Goal: Task Accomplishment & Management: Manage account settings

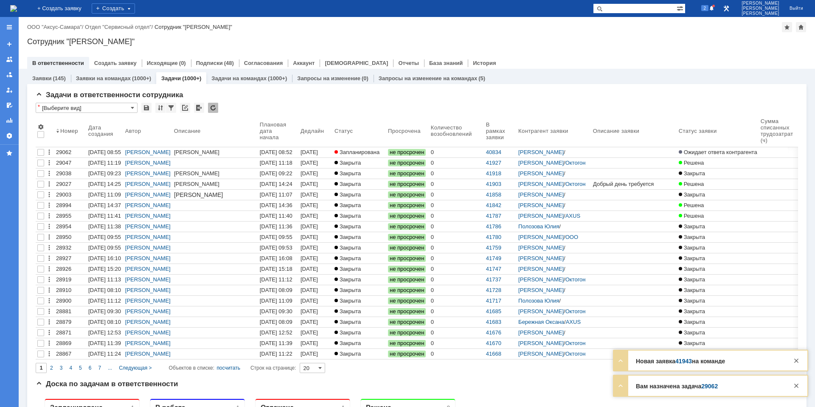
click at [362, 152] on span "Запланирована" at bounding box center [357, 152] width 45 height 6
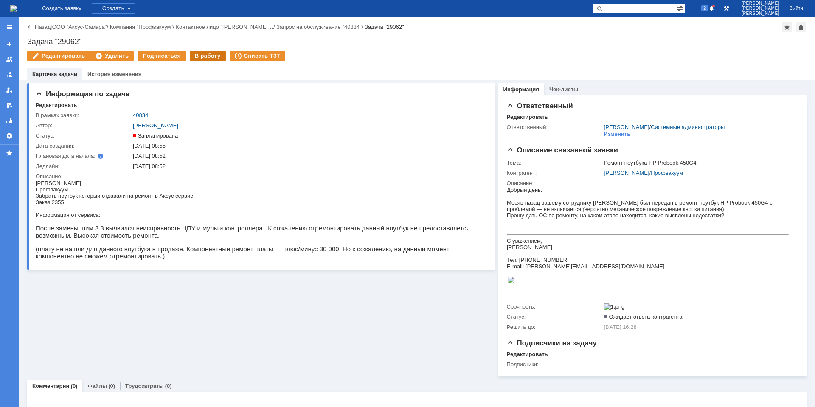
click at [197, 53] on div "В работу" at bounding box center [208, 56] width 36 height 10
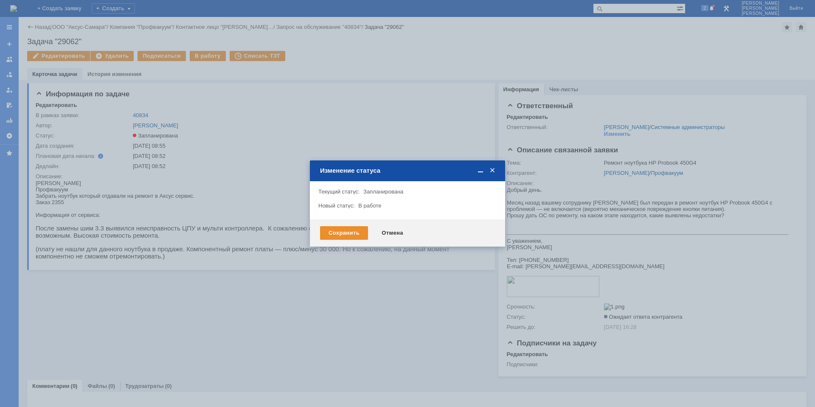
click at [330, 226] on div "Сохранить Отмена" at bounding box center [407, 232] width 195 height 27
click at [330, 227] on div "Сохранить" at bounding box center [344, 233] width 48 height 14
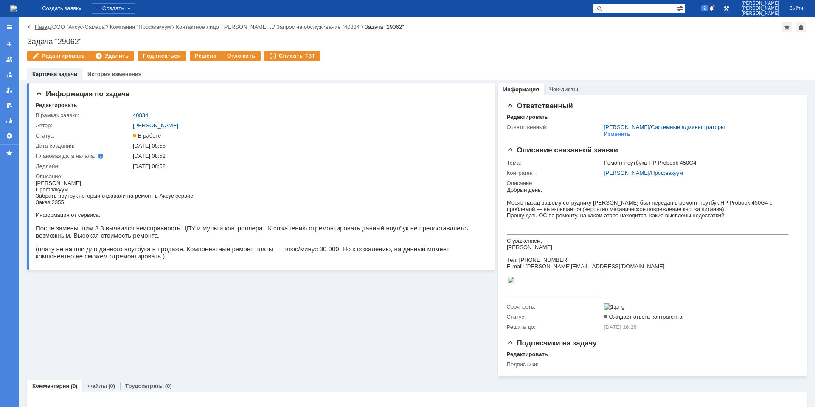
click at [45, 28] on link "Назад" at bounding box center [43, 27] width 16 height 6
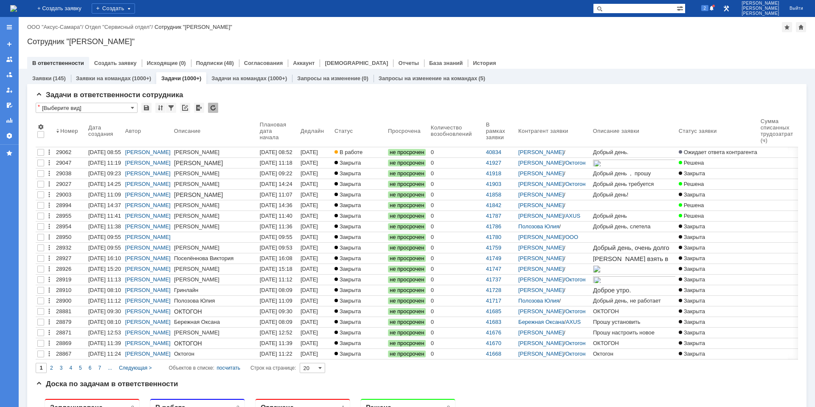
click at [651, 6] on input "text" at bounding box center [635, 8] width 84 height 10
type input "29024"
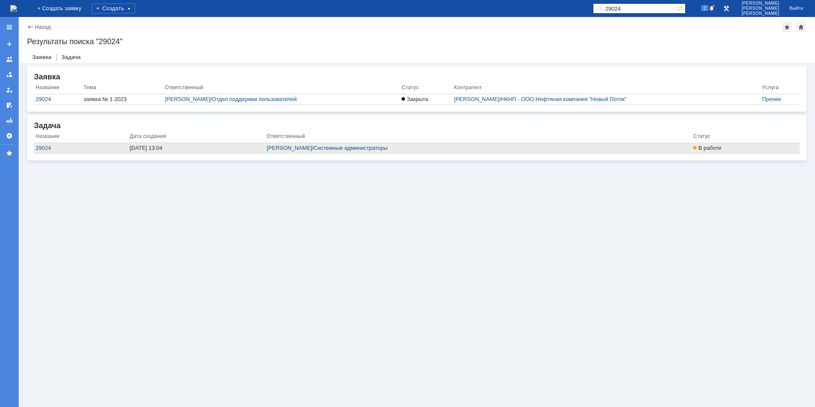
click at [158, 148] on div "[DATE] 13:04" at bounding box center [197, 148] width 134 height 7
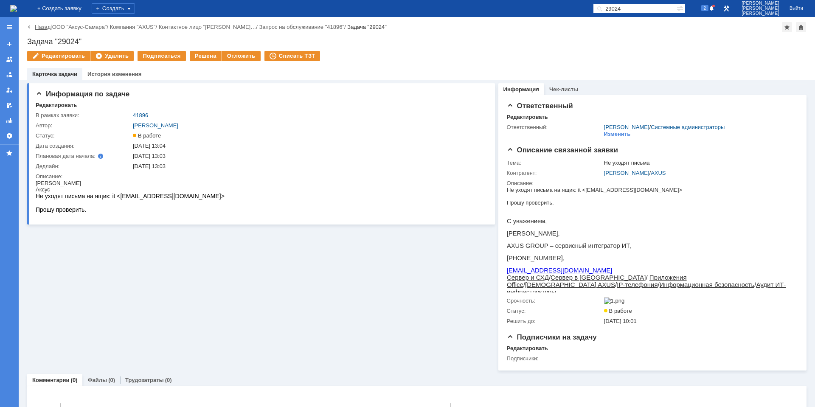
click at [39, 27] on link "Назад" at bounding box center [43, 27] width 16 height 6
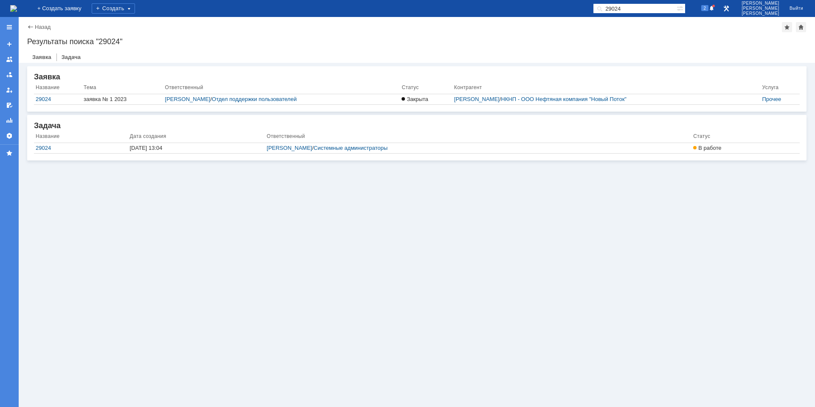
click at [39, 27] on link "Назад" at bounding box center [43, 27] width 16 height 6
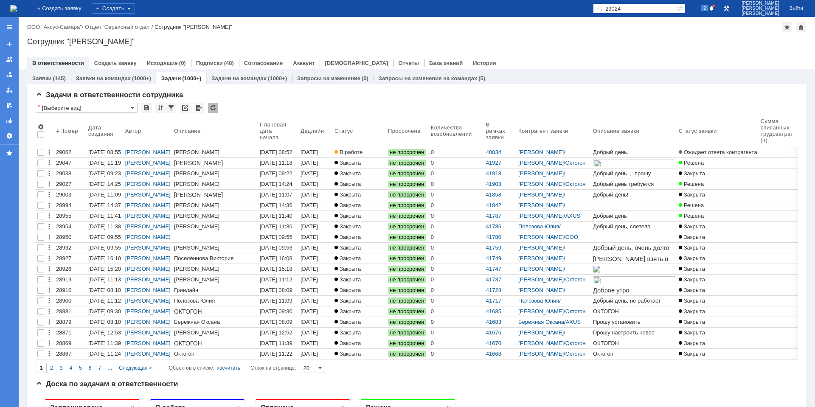
drag, startPoint x: 662, startPoint y: 8, endPoint x: 603, endPoint y: 9, distance: 59.0
click at [603, 9] on div "На домашнюю + Создать заявку Создать 29024 2 [PERSON_NAME]" at bounding box center [407, 8] width 815 height 17
click at [709, 11] on span "2" at bounding box center [705, 8] width 8 height 6
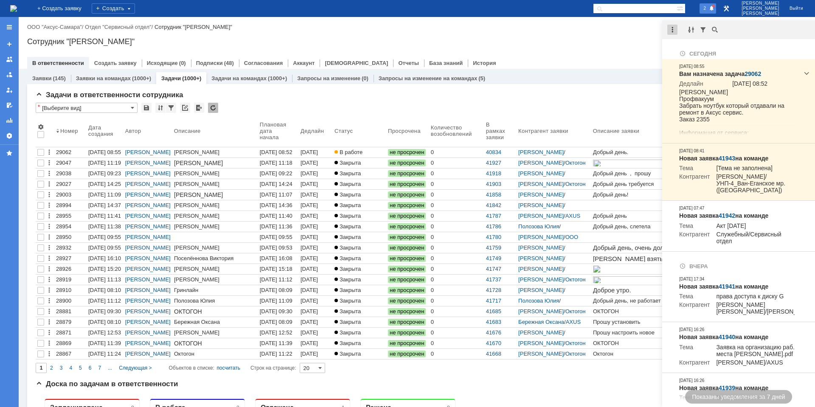
click at [677, 29] on div at bounding box center [672, 30] width 10 height 10
click at [687, 51] on div "Отметить уведомления прочитанными" at bounding box center [731, 51] width 114 height 6
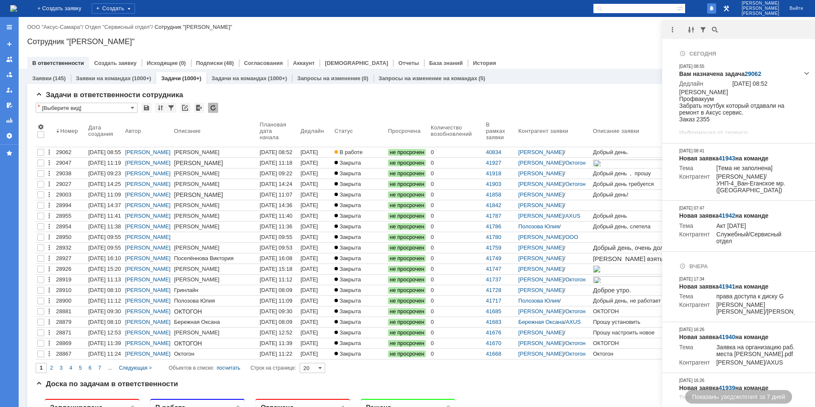
click at [618, 40] on div "Сотрудник "[PERSON_NAME]"" at bounding box center [416, 41] width 779 height 8
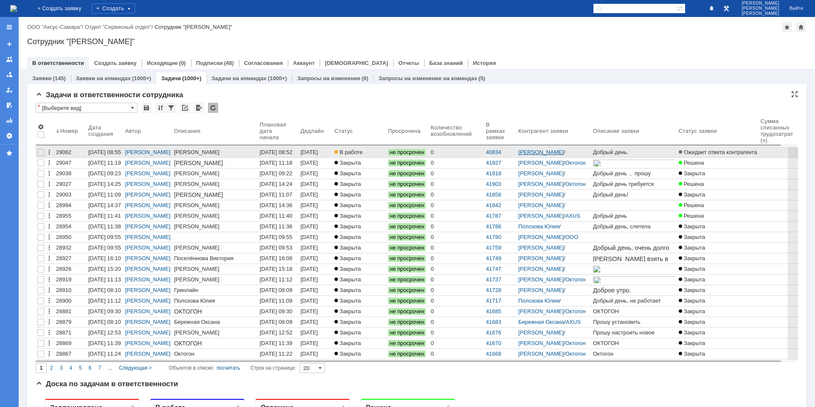
click at [557, 155] on link "[PERSON_NAME]" at bounding box center [540, 152] width 45 height 6
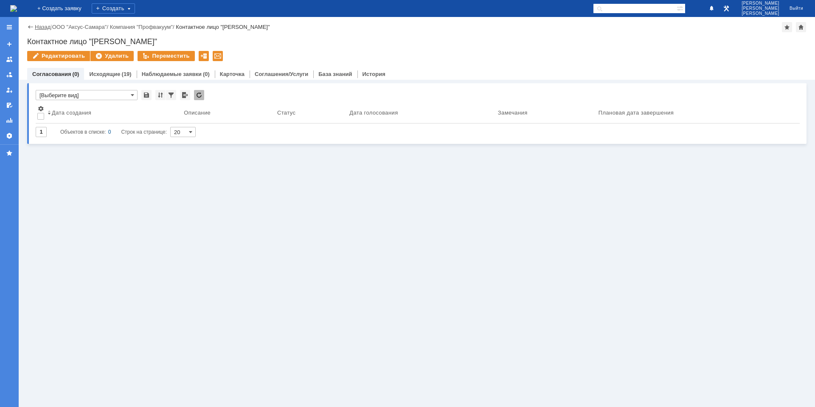
click at [39, 25] on link "Назад" at bounding box center [43, 27] width 16 height 6
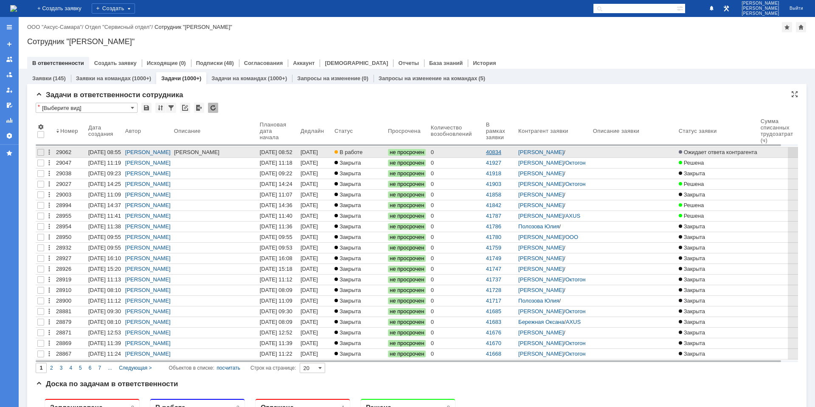
click at [501, 153] on link "40834" at bounding box center [493, 152] width 15 height 6
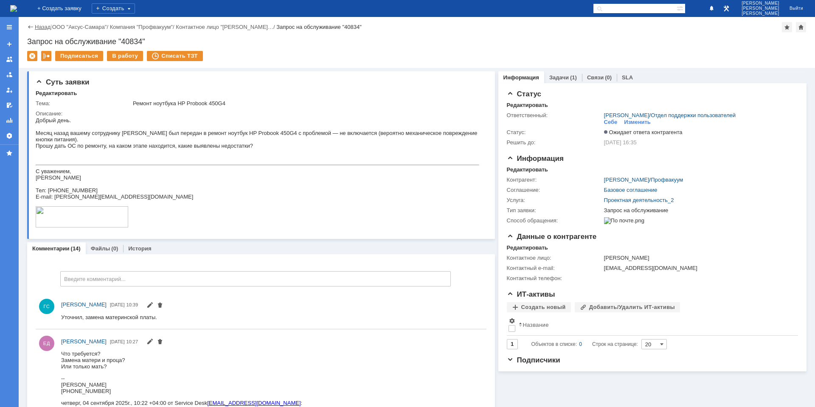
click at [38, 26] on link "Назад" at bounding box center [43, 27] width 16 height 6
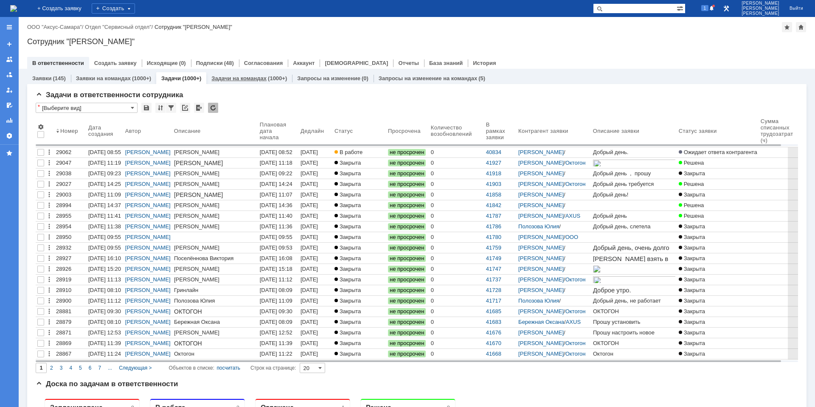
click at [253, 80] on link "Задачи на командах" at bounding box center [238, 78] width 55 height 6
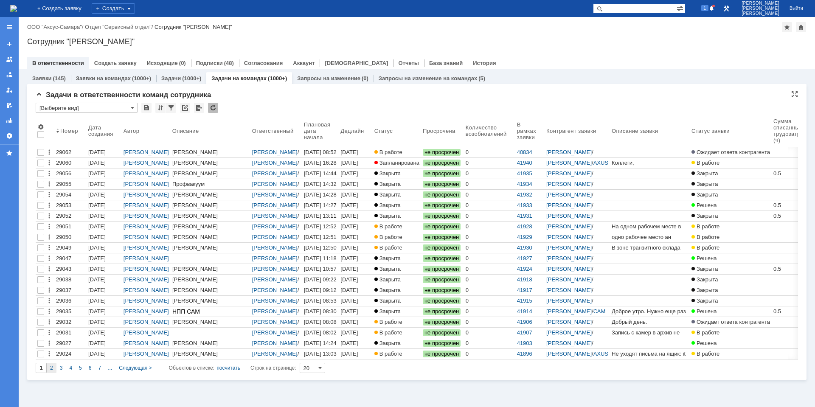
click at [54, 368] on div "2" at bounding box center [52, 368] width 10 height 10
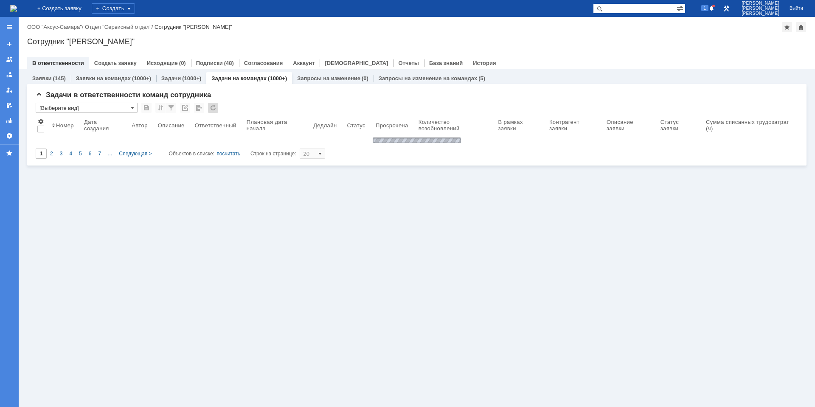
type input "2"
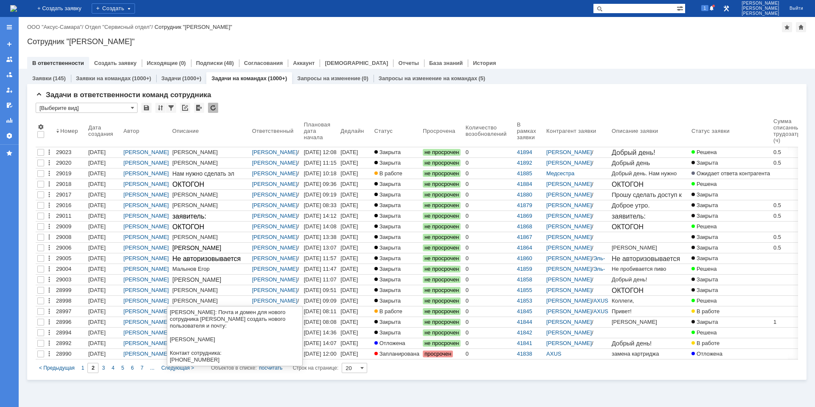
drag, startPoint x: 183, startPoint y: 303, endPoint x: 176, endPoint y: 299, distance: 7.8
click at [176, 299] on div "Афонасьев Дмитрий" at bounding box center [210, 301] width 76 height 6
click at [191, 301] on div "Афонасьев Дмитрий" at bounding box center [210, 301] width 76 height 6
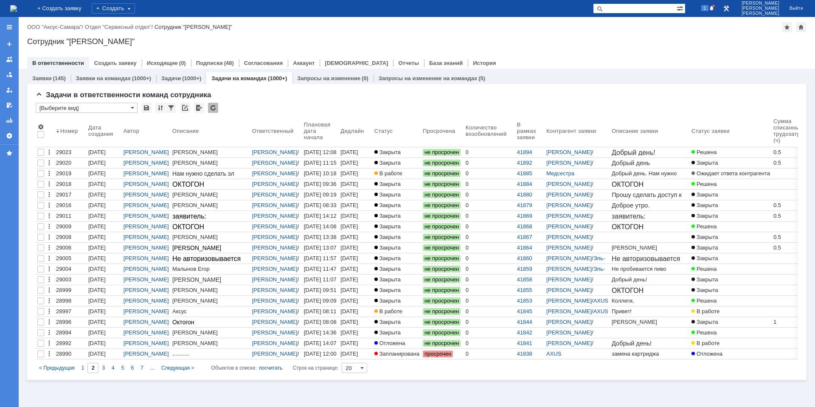
click at [221, 301] on div "Афонасьев Дмитрий" at bounding box center [210, 301] width 76 height 6
click at [231, 301] on div "Афонасьев Дмитрий" at bounding box center [210, 301] width 76 height 6
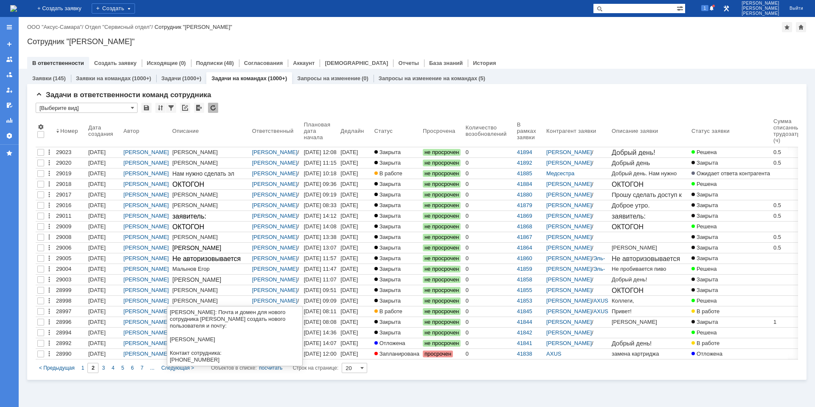
click at [237, 299] on div "Афонасьев Дмитрий" at bounding box center [210, 301] width 76 height 6
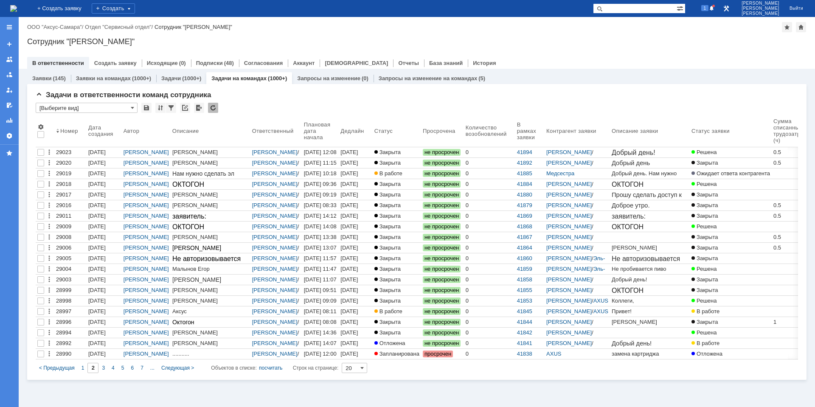
click at [156, 300] on div "[PERSON_NAME]" at bounding box center [146, 301] width 45 height 7
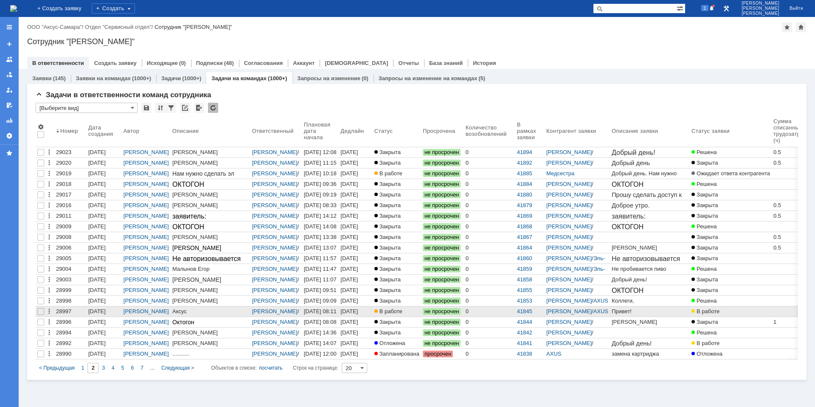
click at [64, 311] on div "28997" at bounding box center [70, 311] width 29 height 7
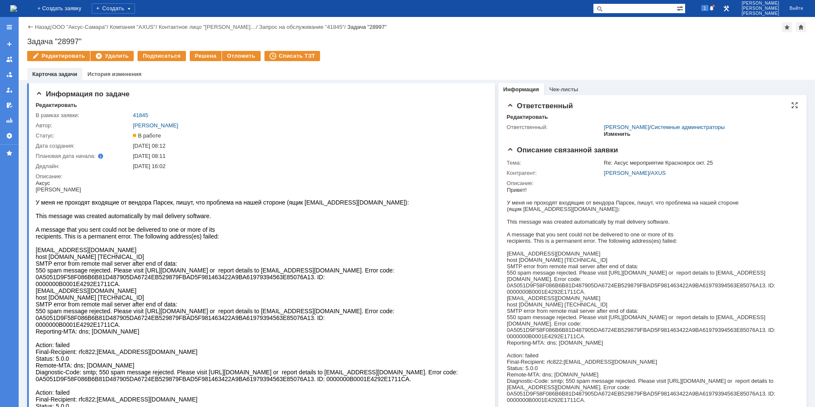
click at [605, 134] on div "Изменить" at bounding box center [617, 134] width 27 height 7
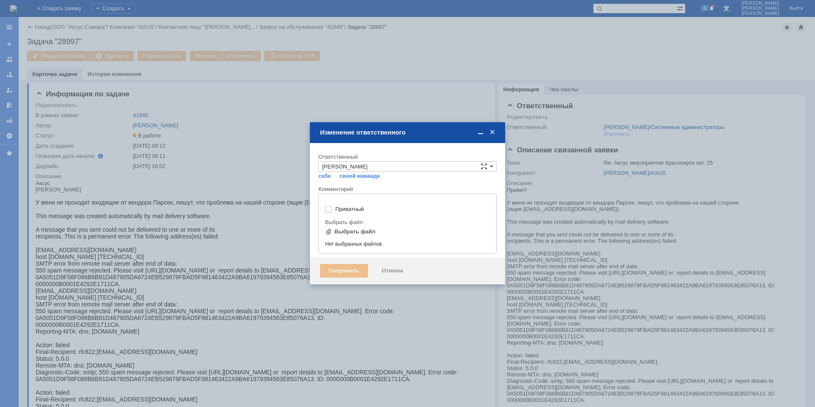
type input "[не указано]"
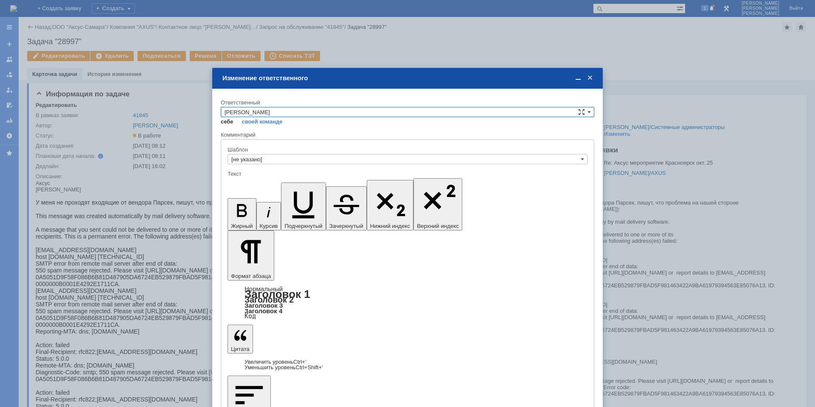
click at [228, 121] on link "себе" at bounding box center [227, 121] width 13 height 7
type input "[PERSON_NAME]"
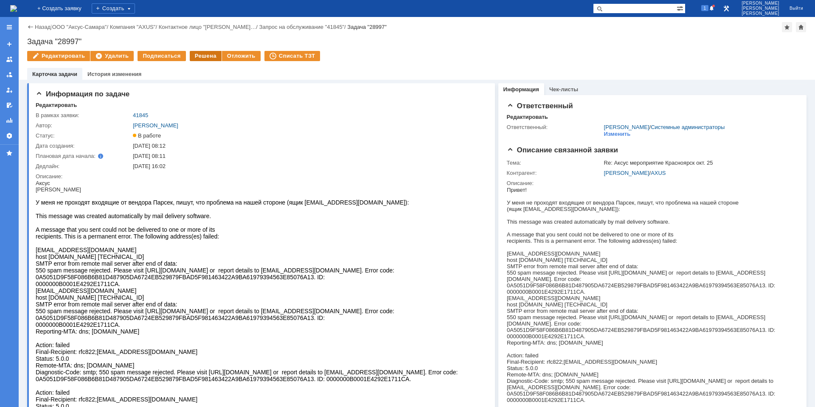
click at [206, 53] on div "Решена" at bounding box center [206, 56] width 32 height 10
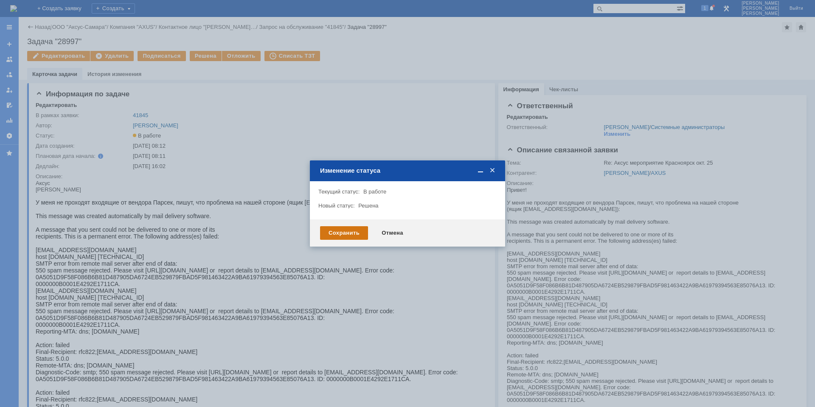
click at [335, 230] on div "Сохранить" at bounding box center [344, 233] width 48 height 14
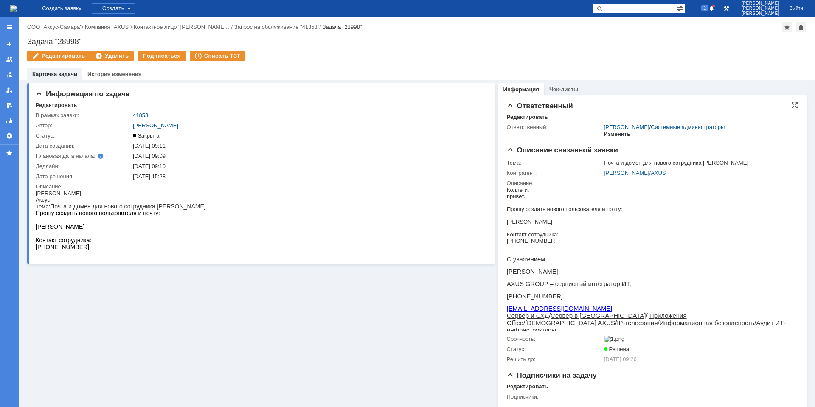
click at [613, 133] on div "Изменить" at bounding box center [617, 134] width 27 height 7
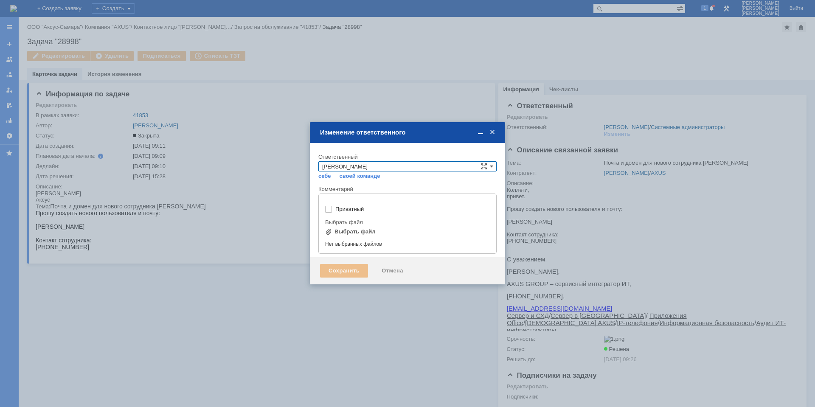
type input "[не указано]"
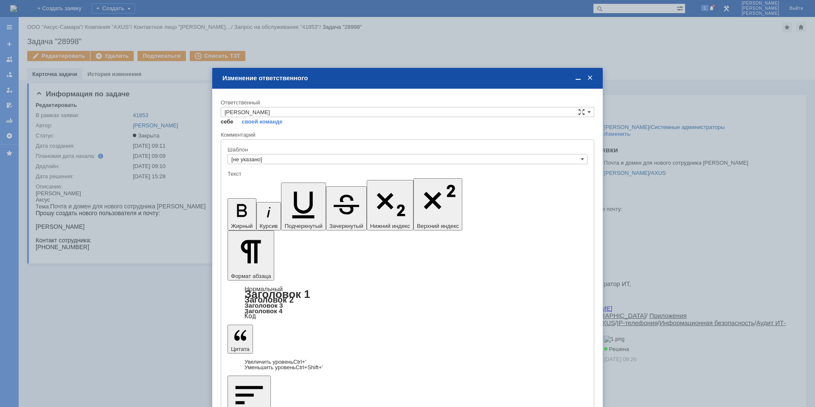
click at [230, 123] on link "себе" at bounding box center [227, 121] width 13 height 7
type input "[PERSON_NAME]"
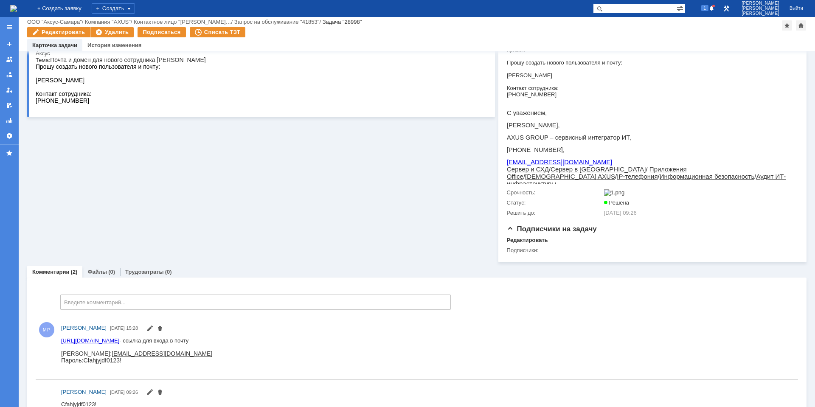
scroll to position [146, 0]
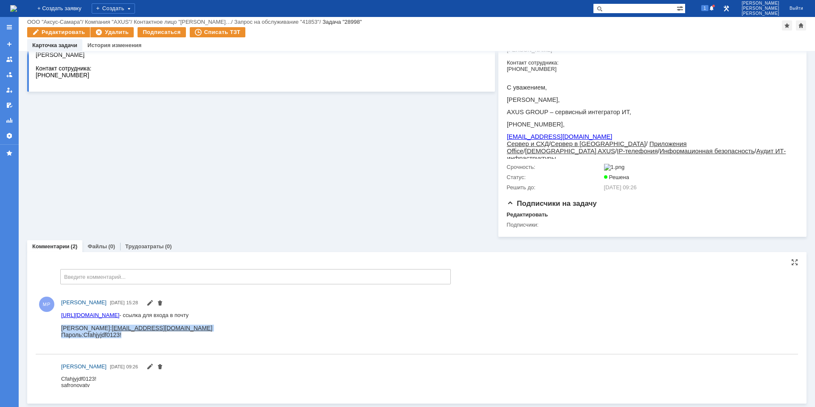
drag, startPoint x: 130, startPoint y: 336, endPoint x: 63, endPoint y: 325, distance: 67.9
click at [63, 325] on div "https://biz.mail.ru/ - ссылка для входа в почту Логин: safronovatv@axus.name Па…" at bounding box center [136, 328] width 151 height 33
copy div "Логин: safronovatv@axus.name Пароль: Cfahjyjdf0123!"
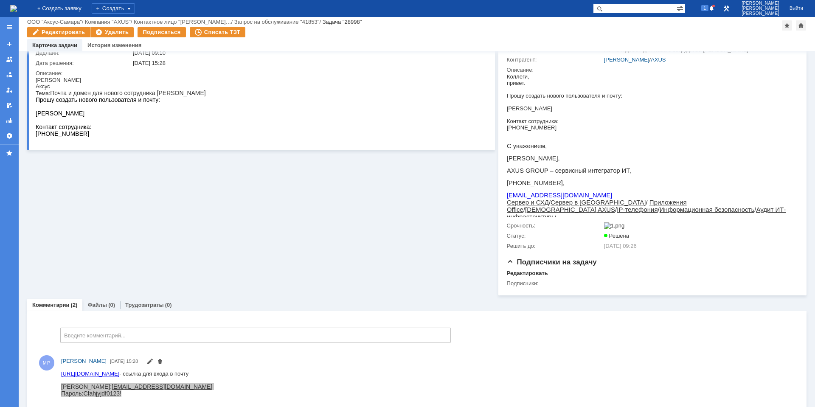
scroll to position [0, 0]
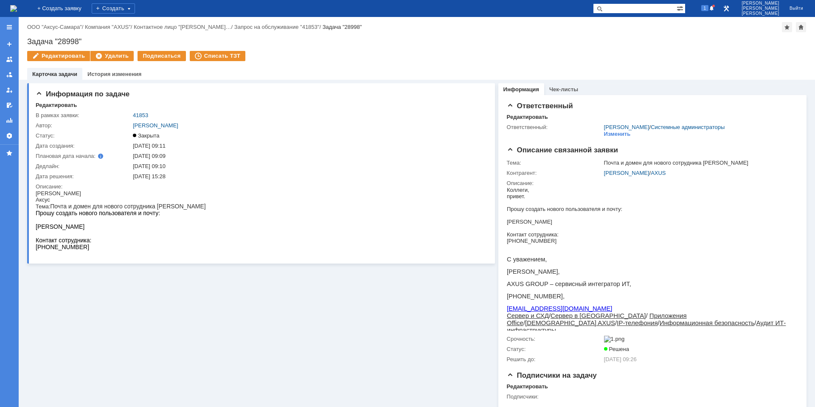
click at [17, 12] on img at bounding box center [13, 8] width 7 height 7
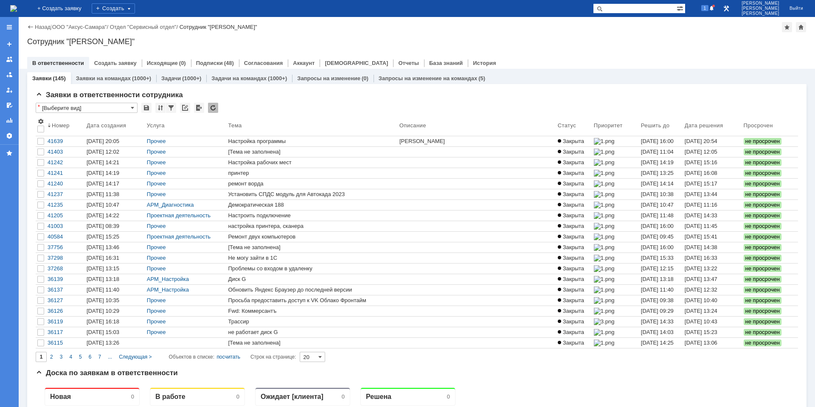
click at [630, 10] on input "text" at bounding box center [635, 8] width 84 height 10
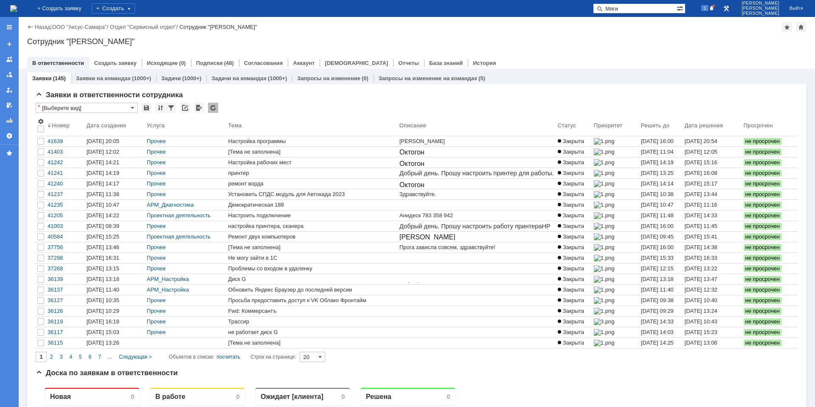
type input "Мяги"
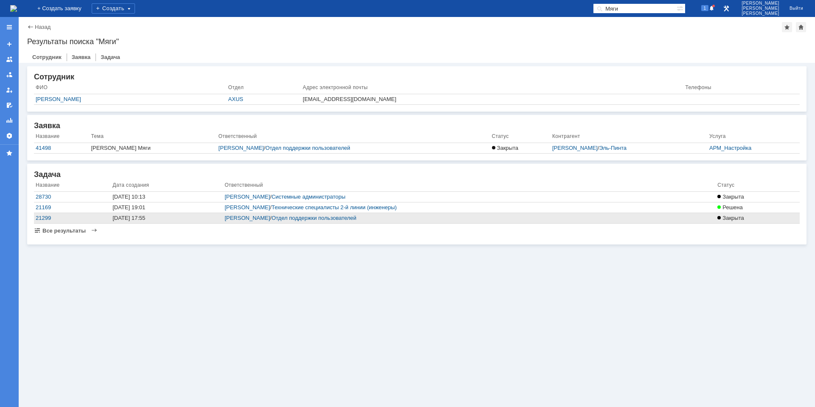
click at [140, 219] on div "27.11.2023 17:55" at bounding box center [167, 218] width 109 height 7
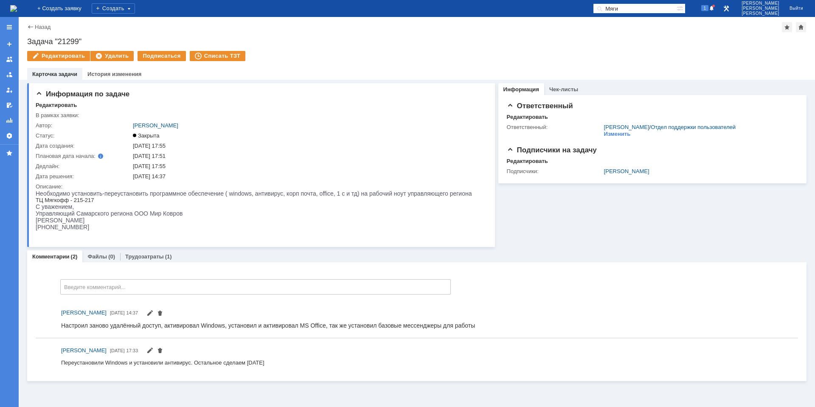
click at [46, 23] on div "Назад | Задача "21299"" at bounding box center [416, 27] width 779 height 10
click at [45, 24] on link "Назад" at bounding box center [43, 27] width 16 height 6
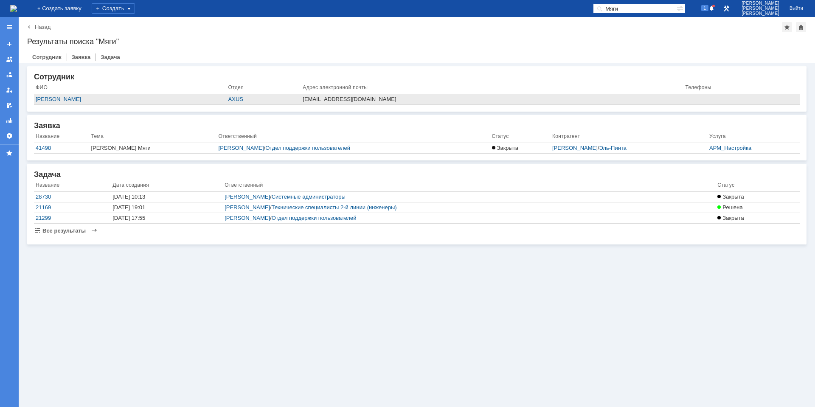
click at [337, 101] on div "myagika@axus.name" at bounding box center [492, 99] width 379 height 7
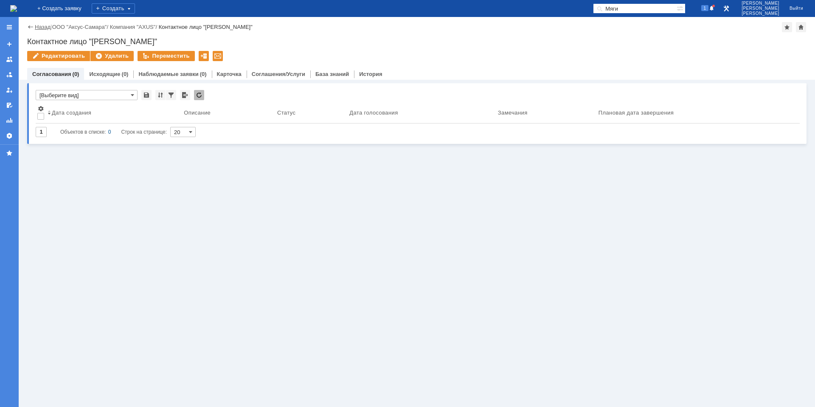
click at [39, 26] on link "Назад" at bounding box center [43, 27] width 16 height 6
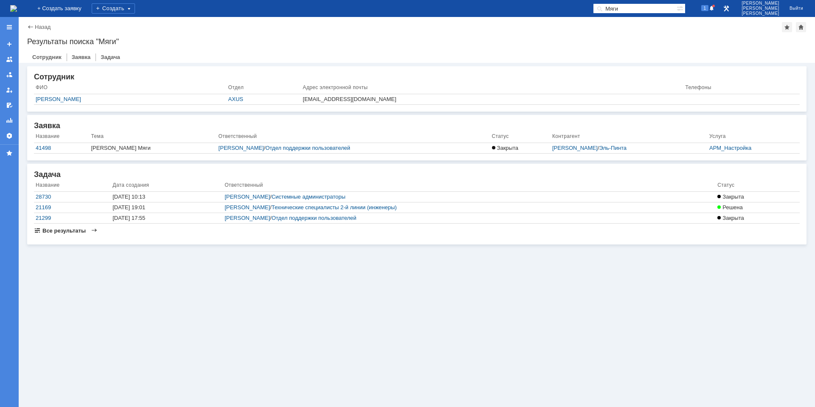
click at [61, 232] on span "Все результаты" at bounding box center [63, 231] width 43 height 6
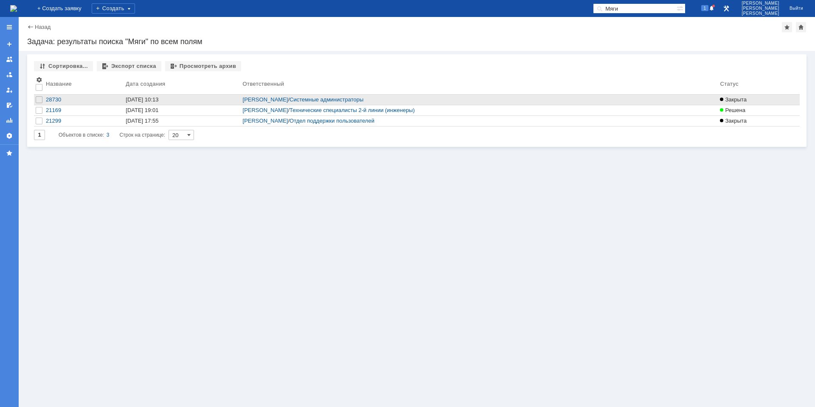
click at [149, 101] on div "27.08.2025 10:13" at bounding box center [142, 99] width 33 height 6
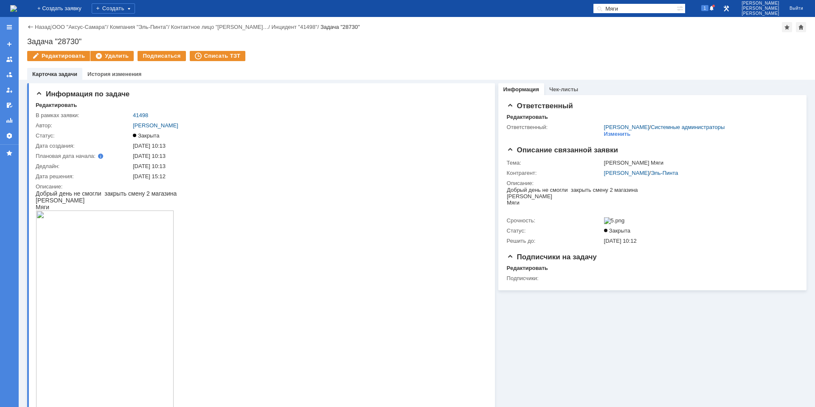
click at [12, 5] on img at bounding box center [13, 8] width 7 height 7
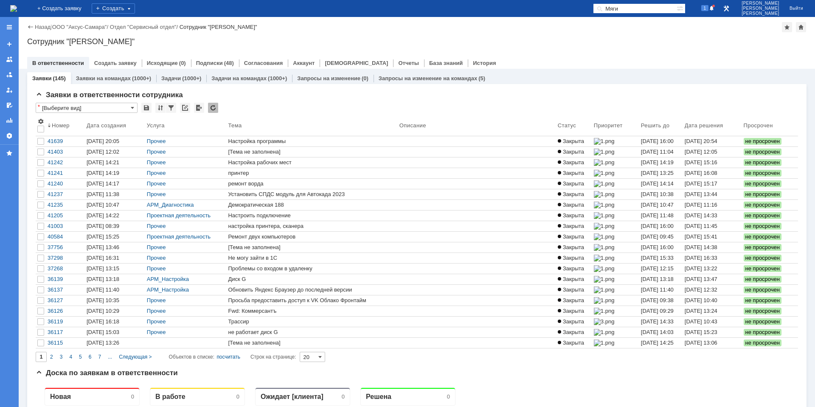
drag, startPoint x: 647, startPoint y: 9, endPoint x: 593, endPoint y: 9, distance: 54.3
click at [605, 9] on div "На домашнюю + Создать заявку Создать Мяги 1 Гавриленко Дмитрий Максимович Выйти" at bounding box center [407, 8] width 815 height 17
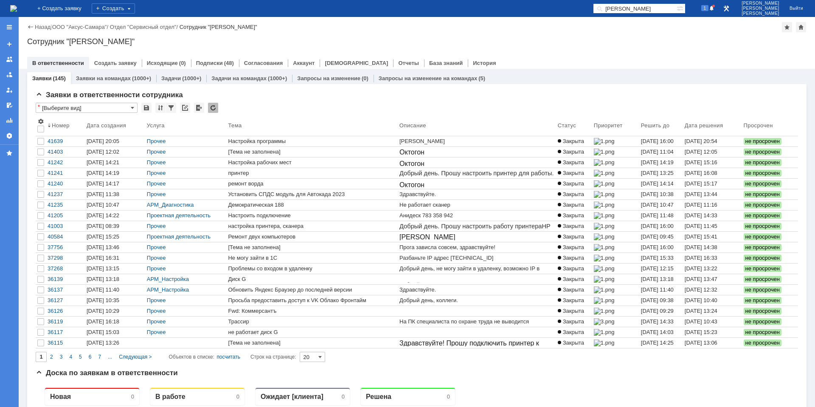
type input "Афонасьев"
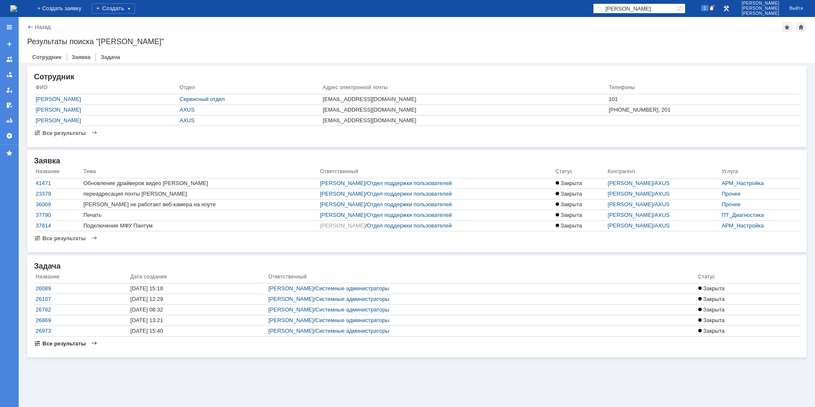
click at [76, 343] on span "Все результаты" at bounding box center [63, 343] width 43 height 6
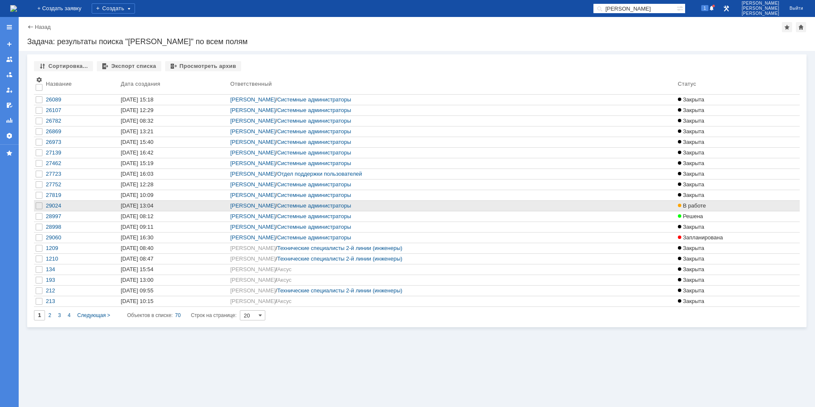
click at [143, 204] on div "[DATE] 13:04" at bounding box center [137, 206] width 33 height 6
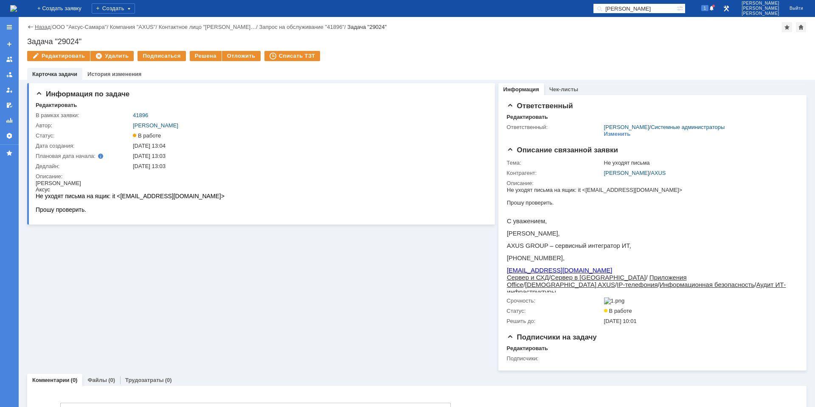
click at [46, 29] on link "Назад" at bounding box center [43, 27] width 16 height 6
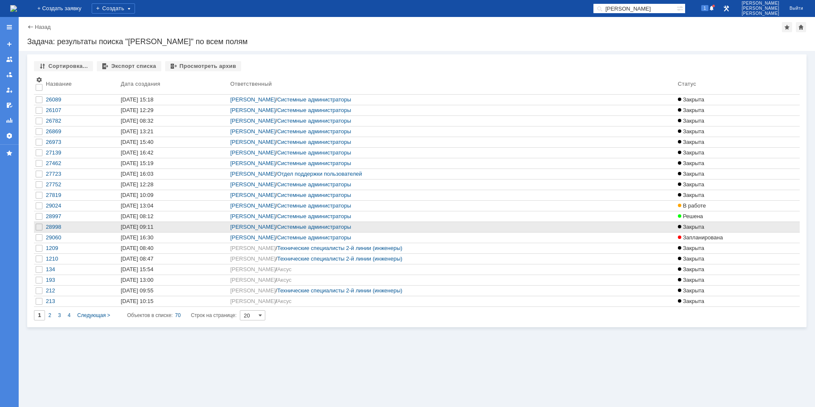
click at [136, 223] on link "18.09.2025 09:11" at bounding box center [174, 227] width 110 height 10
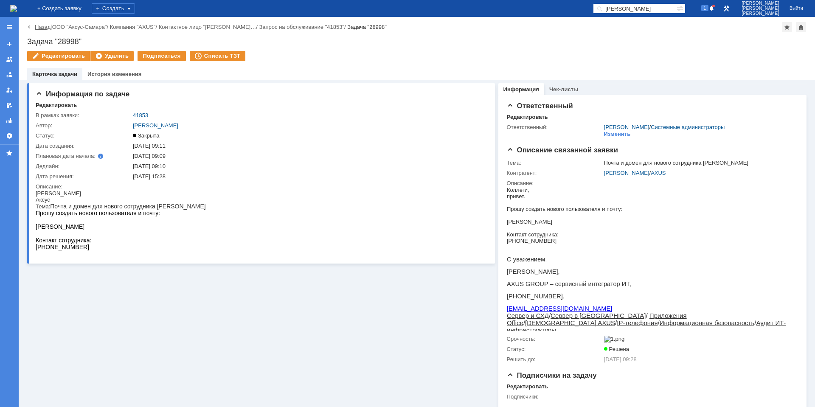
click at [40, 27] on link "Назад" at bounding box center [43, 27] width 16 height 6
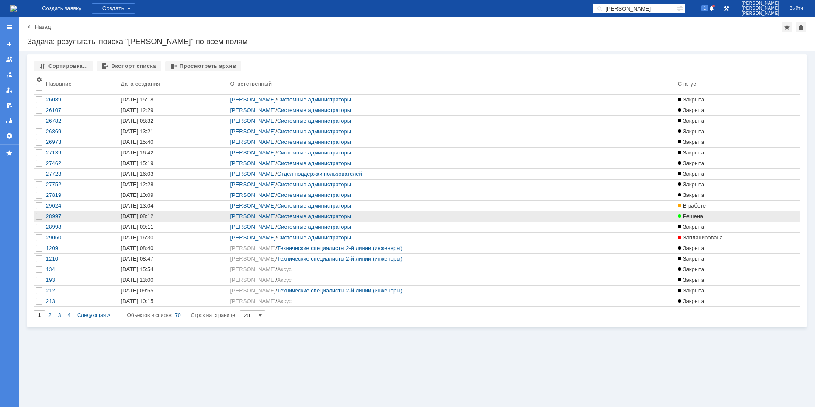
click at [163, 220] on link "18.09.2025 08:12" at bounding box center [174, 216] width 110 height 10
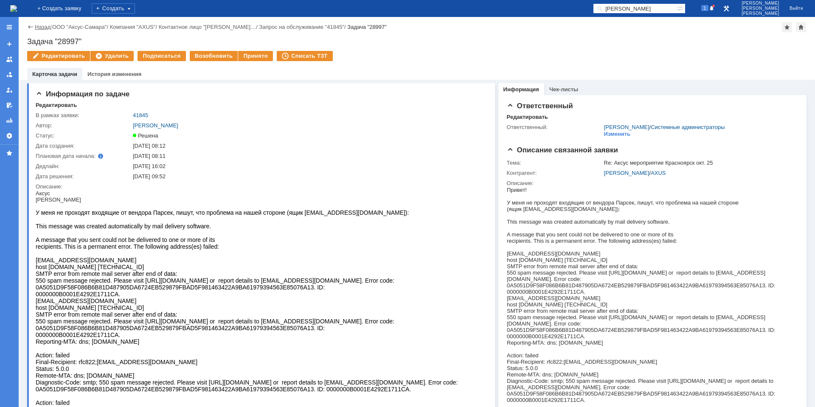
click at [42, 28] on link "Назад" at bounding box center [43, 27] width 16 height 6
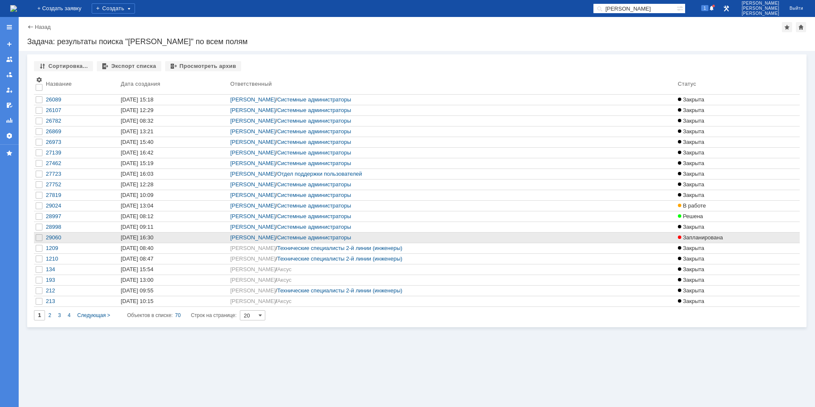
click at [138, 240] on div "22.09.2025 16:30" at bounding box center [137, 237] width 33 height 6
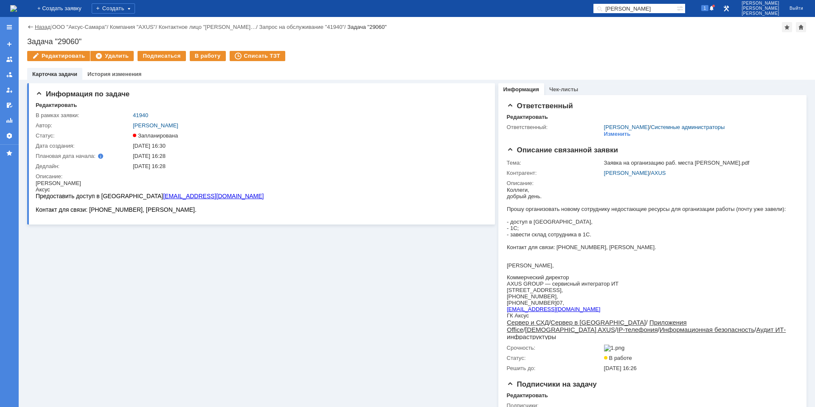
click at [45, 27] on link "Назад" at bounding box center [43, 27] width 16 height 6
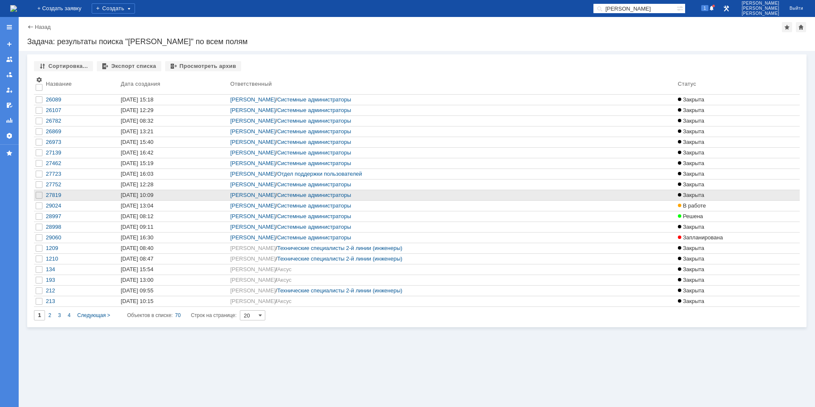
click at [130, 194] on div "11.06.2025 10:09" at bounding box center [137, 195] width 33 height 6
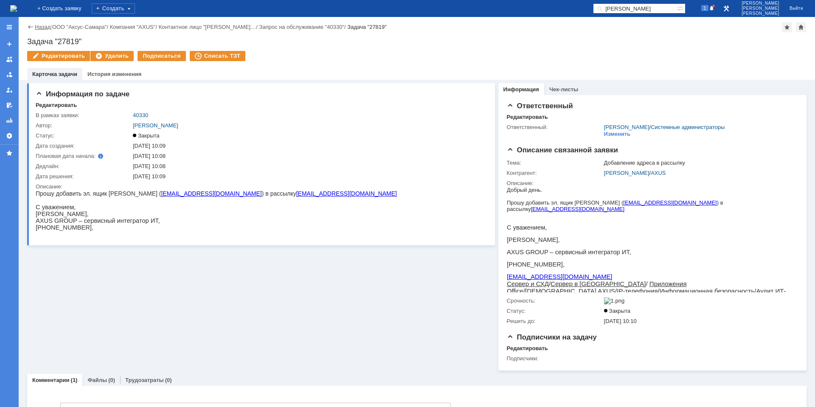
click at [39, 28] on link "Назад" at bounding box center [43, 27] width 16 height 6
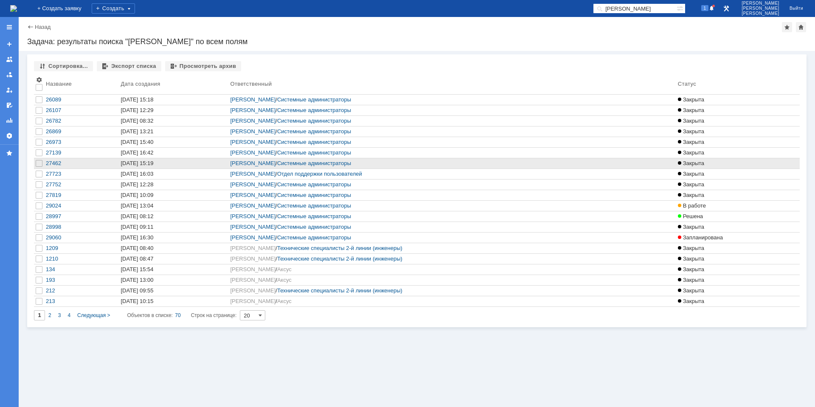
click at [138, 165] on div "16.05.2025 15:19" at bounding box center [137, 163] width 33 height 6
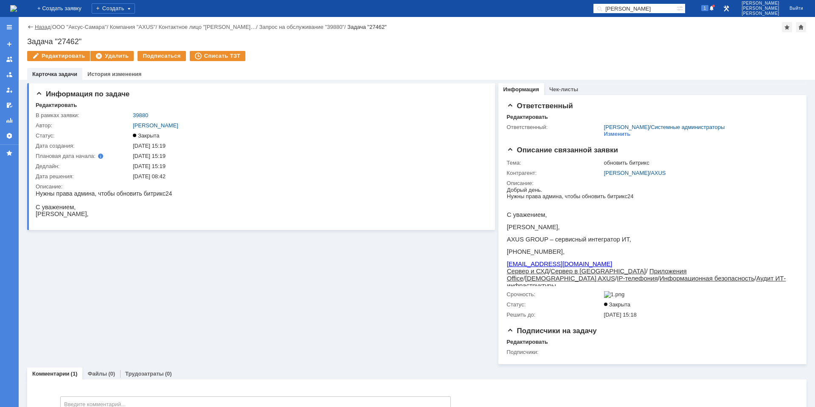
click at [47, 28] on link "Назад" at bounding box center [43, 27] width 16 height 6
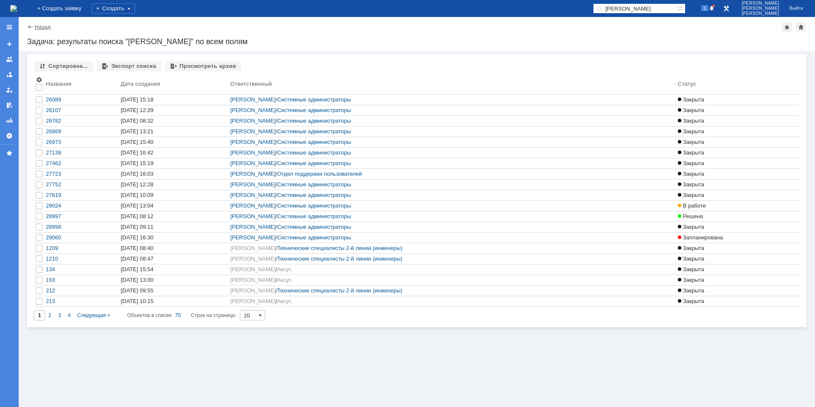
click at [44, 26] on link "Назад" at bounding box center [43, 27] width 16 height 6
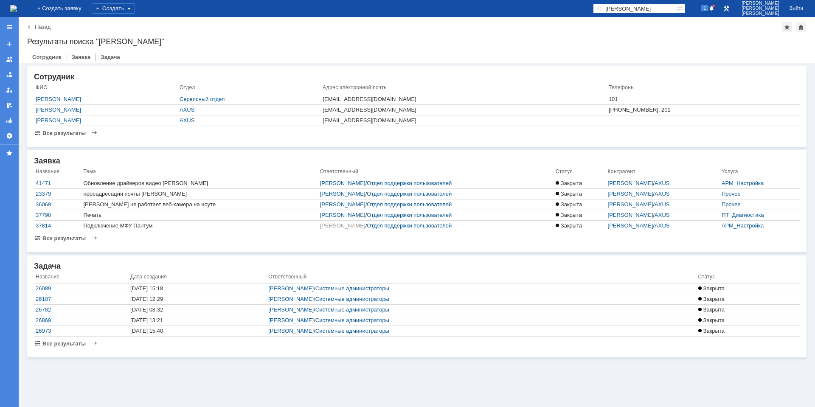
click at [44, 26] on link "Назад" at bounding box center [43, 27] width 16 height 6
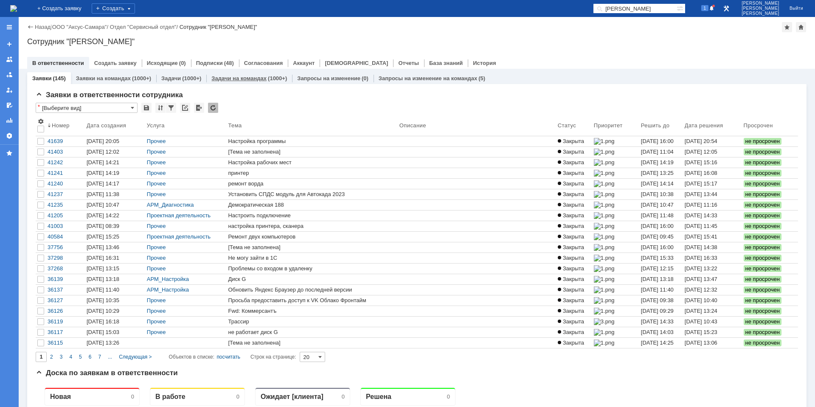
click at [246, 82] on div "Задачи на командах (1000+)" at bounding box center [249, 78] width 86 height 12
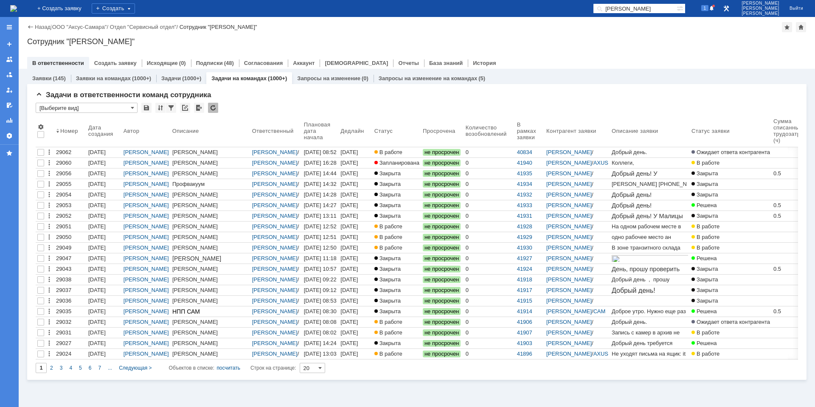
click at [53, 369] on div "2" at bounding box center [52, 368] width 10 height 10
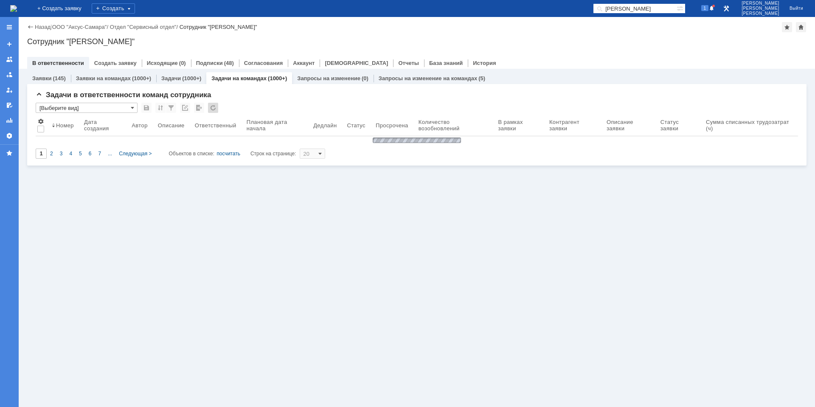
type input "2"
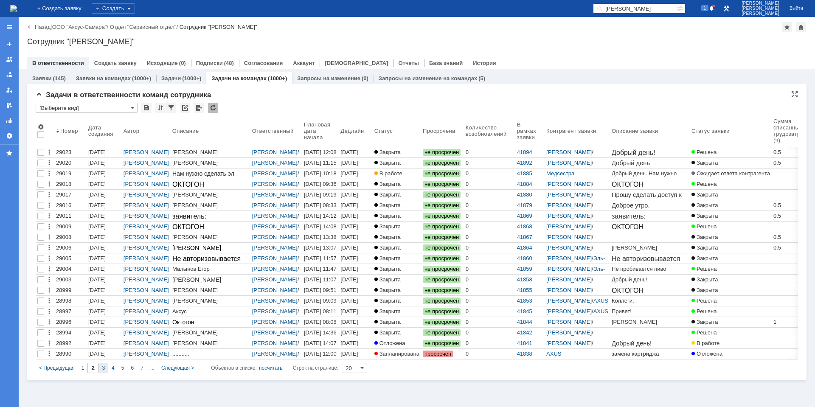
click at [101, 368] on div "3" at bounding box center [103, 368] width 10 height 10
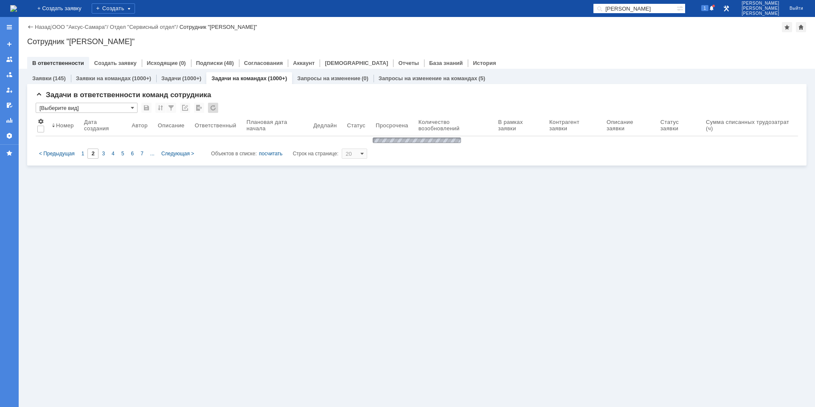
type input "3"
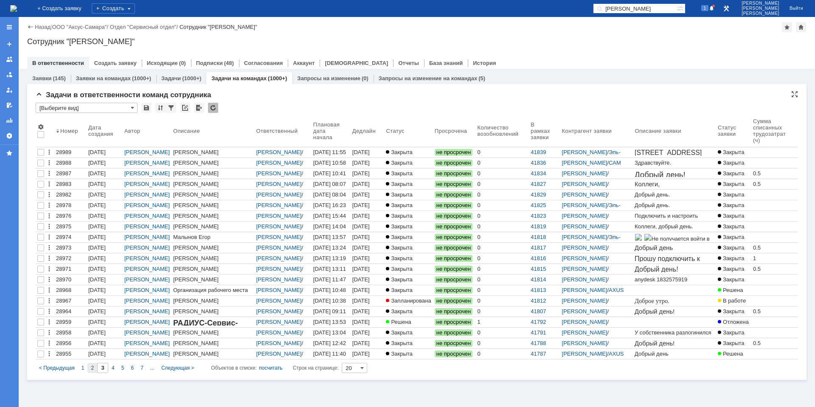
click at [95, 369] on div "2" at bounding box center [92, 368] width 10 height 10
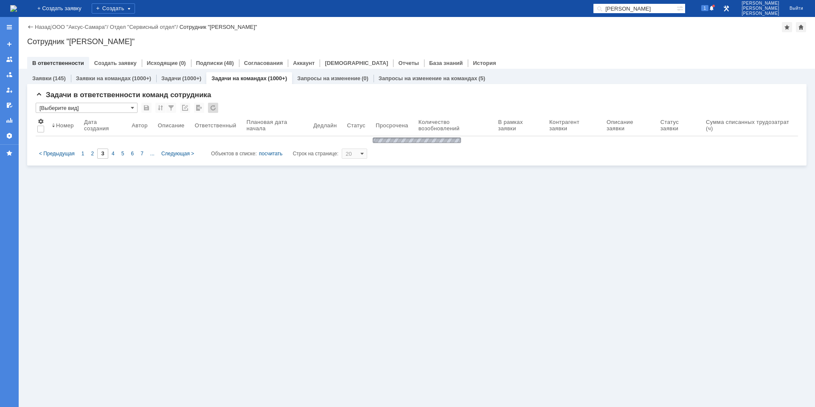
type input "2"
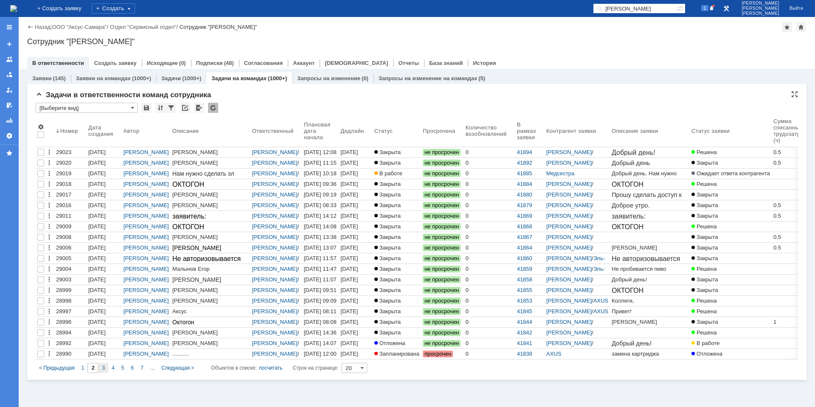
click at [107, 372] on div "3" at bounding box center [103, 368] width 10 height 10
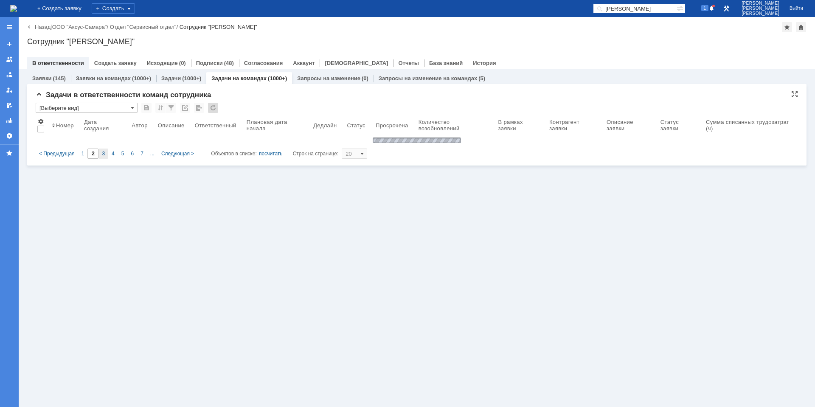
type input "3"
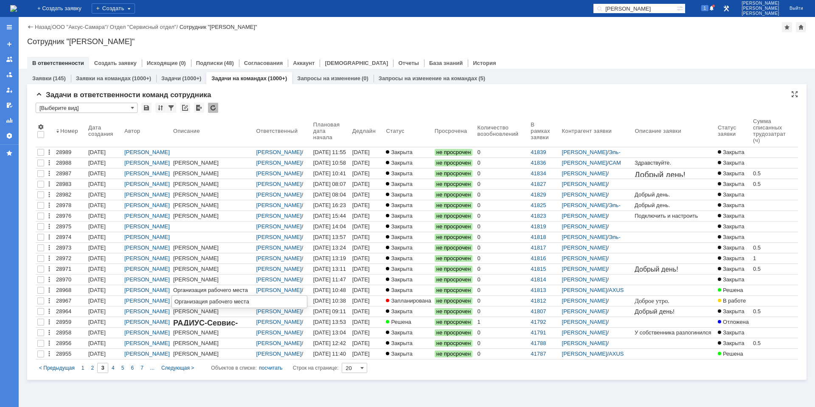
click at [204, 291] on div "Организация рабочего места" at bounding box center [210, 290] width 75 height 6
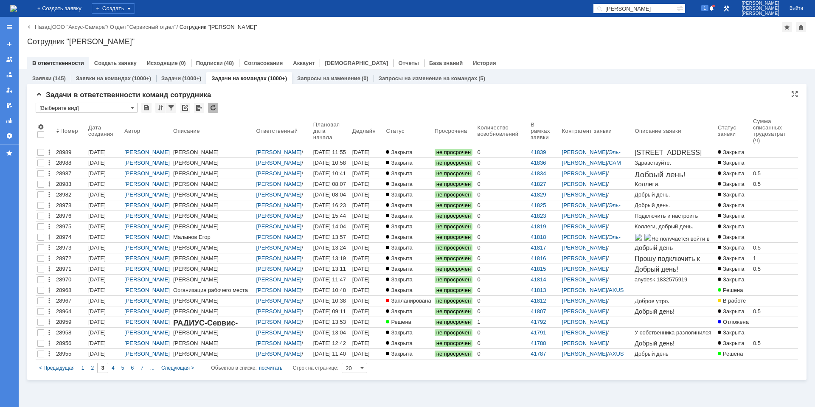
click at [83, 291] on div "28968" at bounding box center [70, 290] width 29 height 7
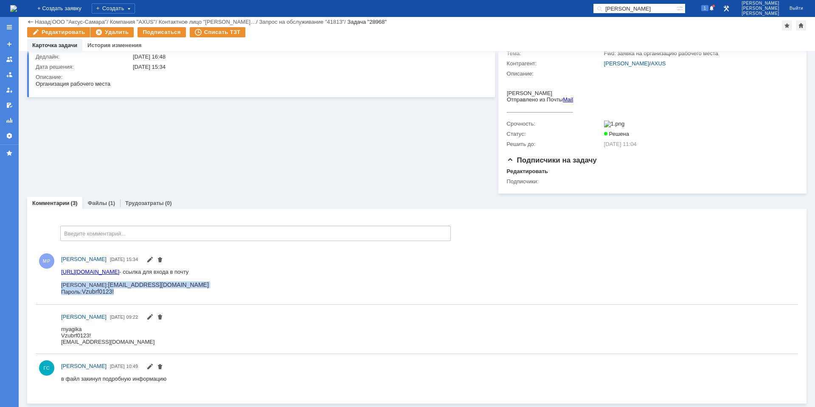
drag, startPoint x: 62, startPoint y: 284, endPoint x: 119, endPoint y: 291, distance: 57.3
click at [119, 291] on div "https://biz.mail.ru/?authid=mfv1t305.zeh&dwhsplit=s10273.b1s&from=login&reset_s…" at bounding box center [135, 281] width 148 height 26
copy div "Логин: myagika@axus.name Пароль: Vzubrf0123!"
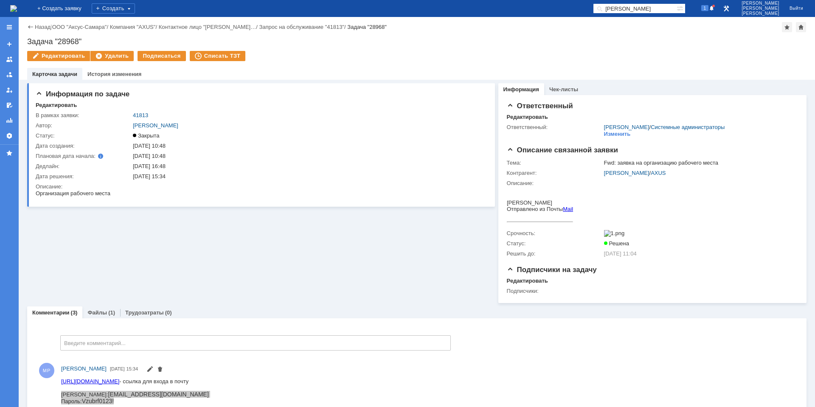
click at [17, 11] on img at bounding box center [13, 8] width 7 height 7
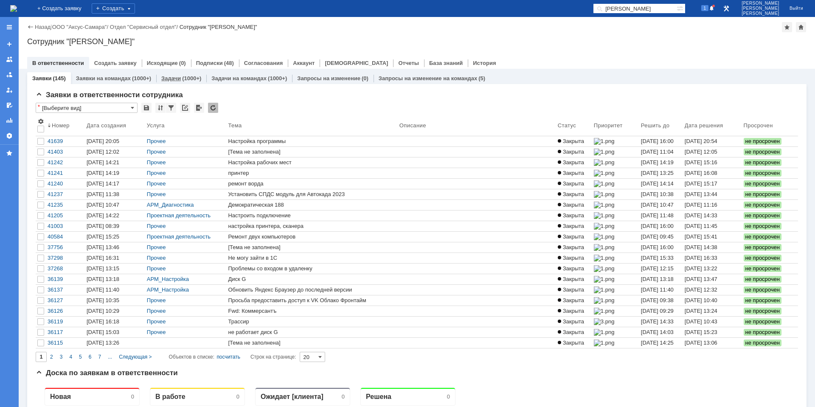
click at [172, 79] on link "Задачи" at bounding box center [171, 78] width 20 height 6
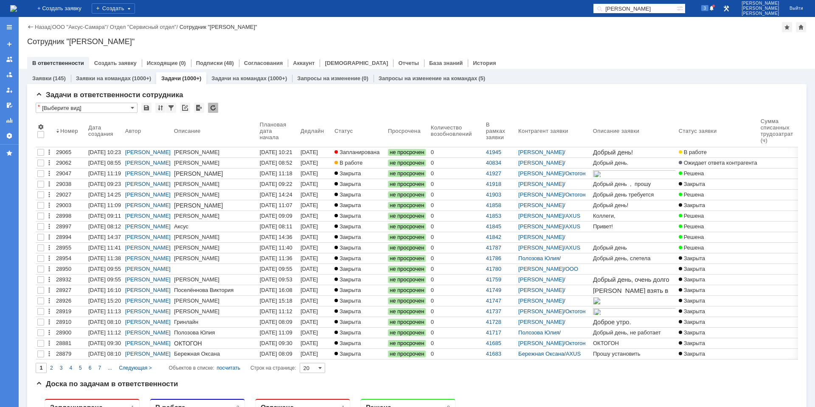
click at [180, 76] on div "Задачи (1000+)" at bounding box center [181, 79] width 40 height 6
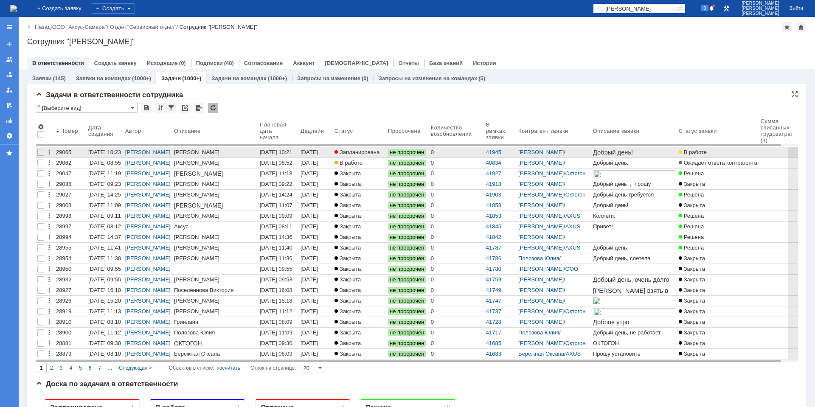
click at [292, 155] on div "23.09.2025 10:21" at bounding box center [278, 152] width 37 height 7
